Goal: Information Seeking & Learning: Learn about a topic

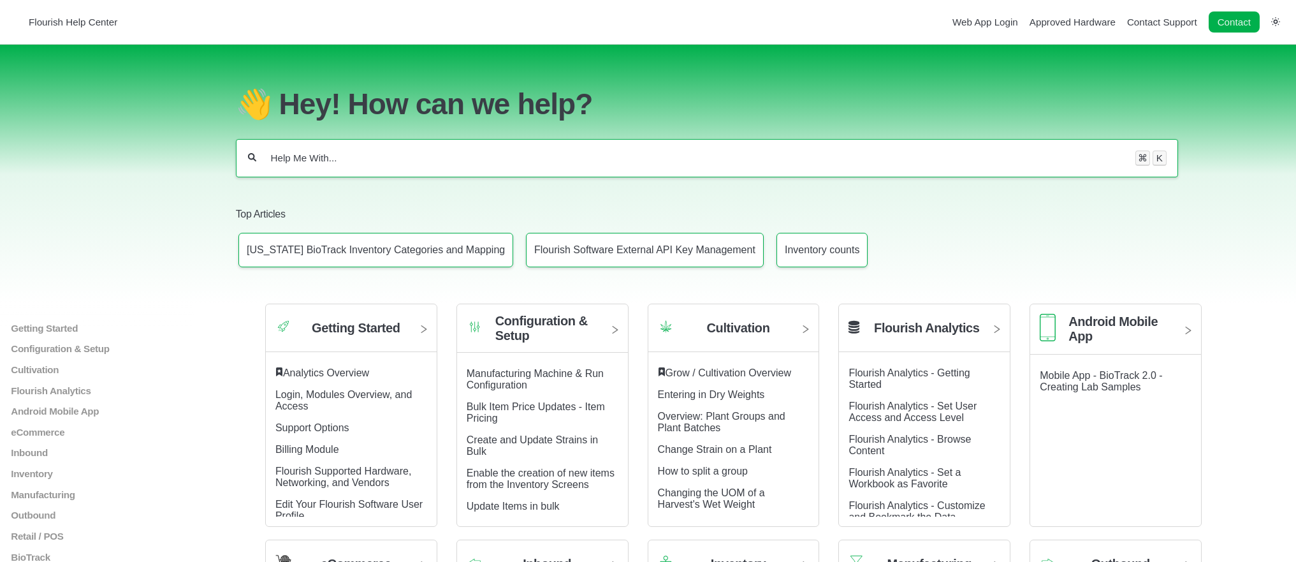
click at [494, 164] on input "Help Me With..." at bounding box center [696, 158] width 853 height 13
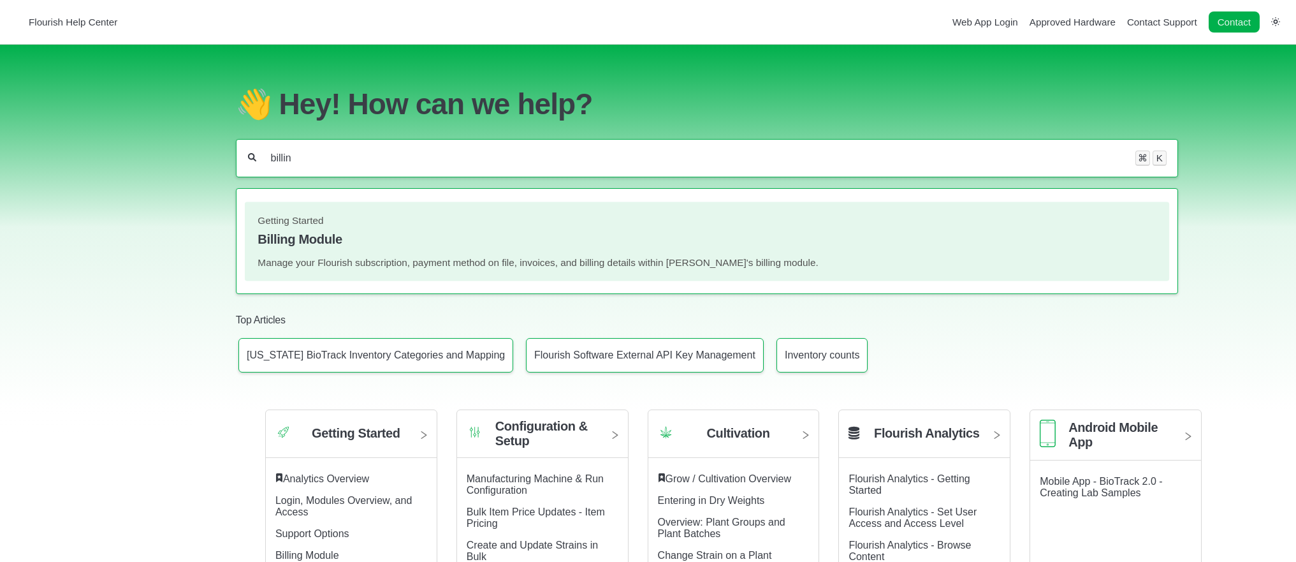
type input "billin"
click at [452, 247] on h4 "Billing Module" at bounding box center [707, 239] width 898 height 15
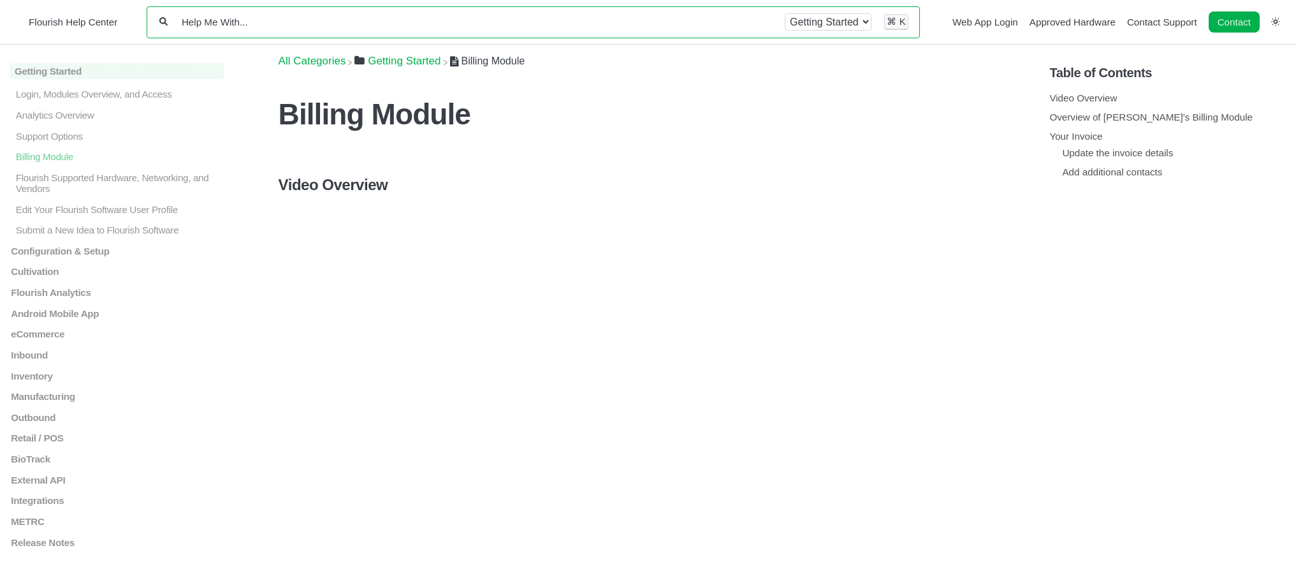
click at [817, 24] on select "All categories Getting Started" at bounding box center [828, 21] width 87 height 17
select select "-"
click at [785, 13] on select "All categories Getting Started" at bounding box center [828, 21] width 87 height 17
click at [705, 17] on input "Help Me With..." at bounding box center [478, 22] width 597 height 12
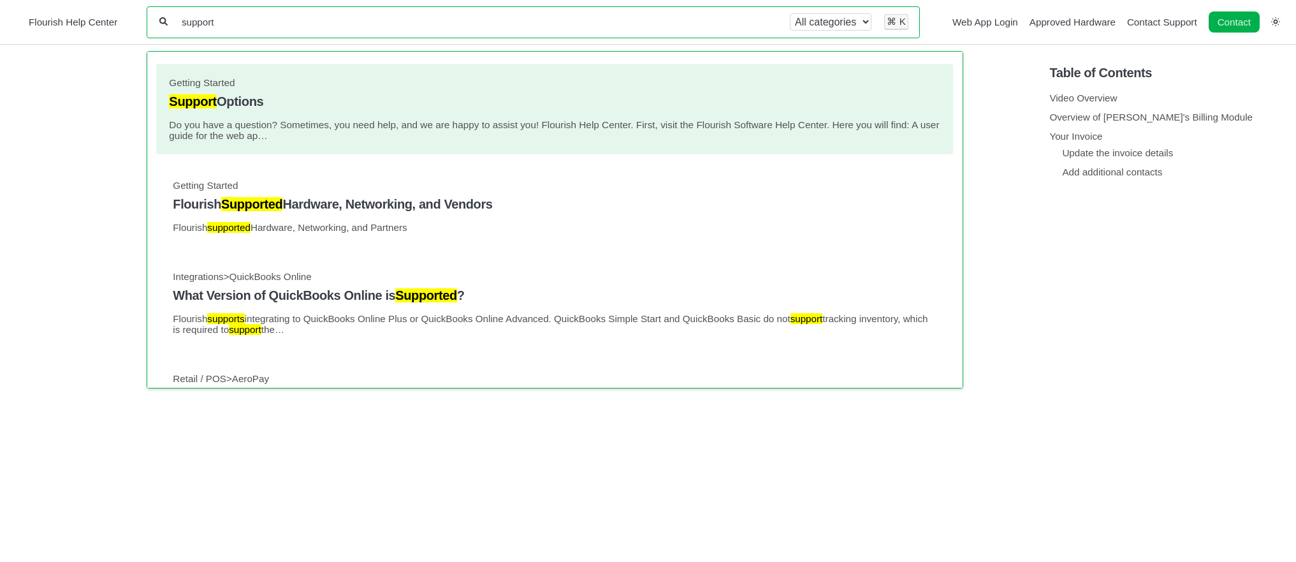
type input "support"
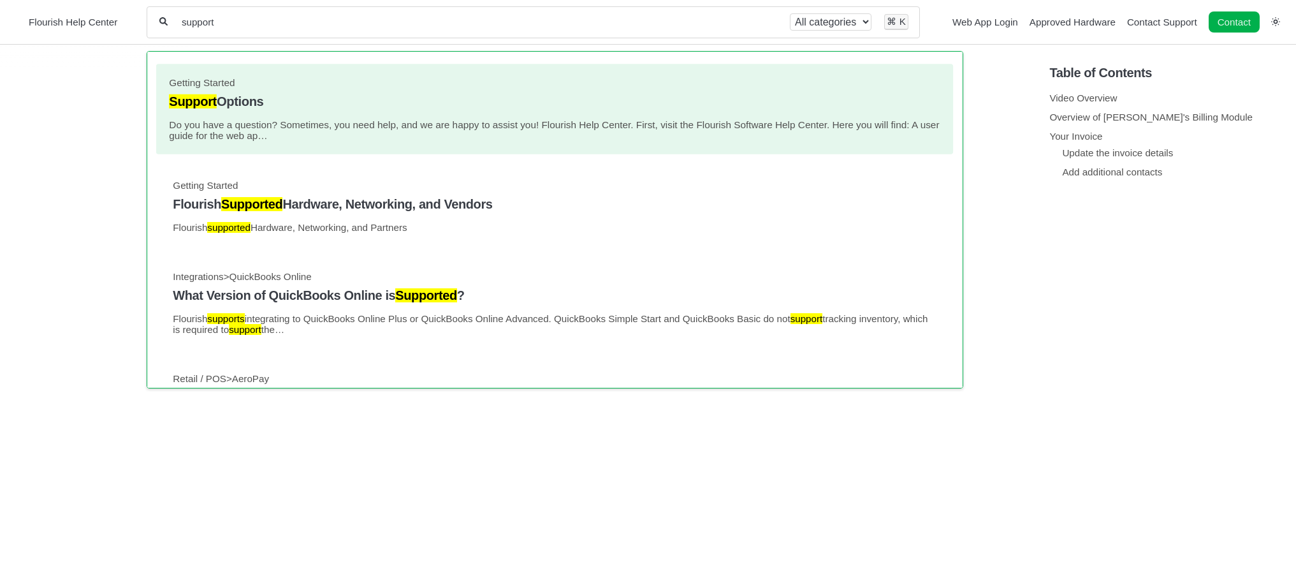
click at [497, 106] on h4 "Support Options" at bounding box center [555, 101] width 771 height 15
